Goal: Communication & Community: Participate in discussion

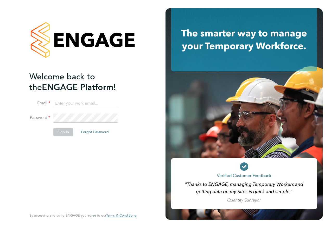
type input "[PERSON_NAME][EMAIL_ADDRESS][DOMAIN_NAME]"
click at [64, 131] on button "Sign In" at bounding box center [63, 132] width 20 height 8
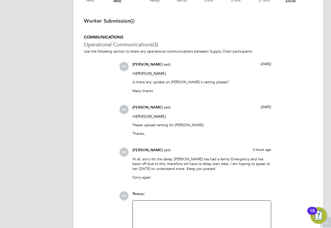
scroll to position [464, 0]
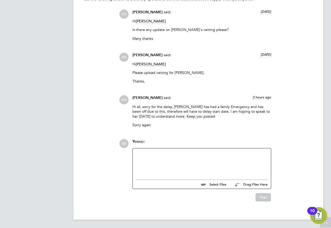
click at [172, 152] on div at bounding box center [202, 162] width 132 height 22
click at [265, 197] on button "Post" at bounding box center [262, 197] width 15 height 8
